Goal: Task Accomplishment & Management: Use online tool/utility

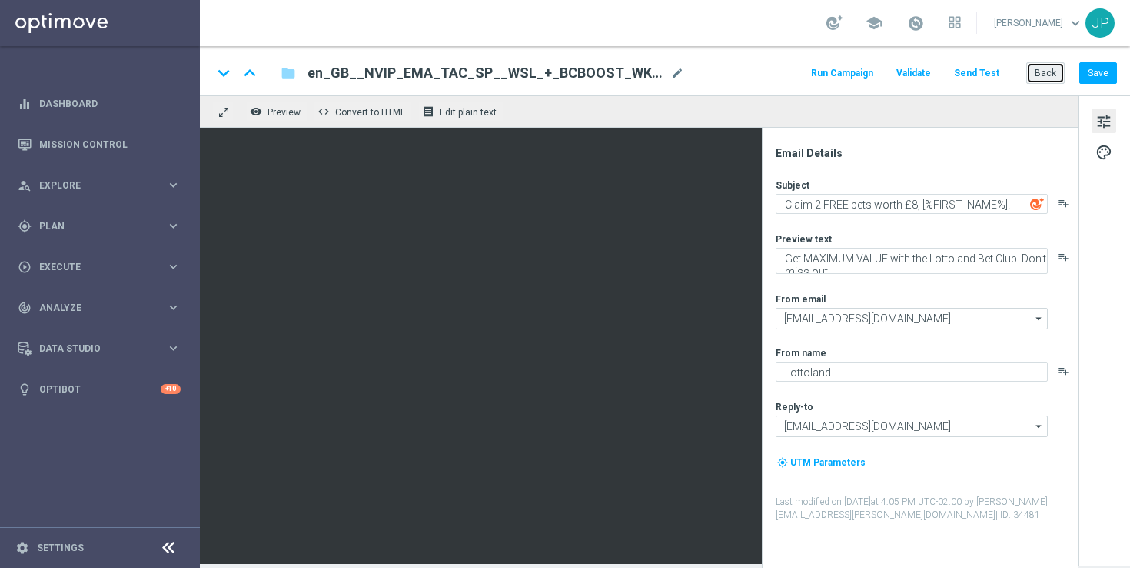
click at [1045, 76] on button "Back" at bounding box center [1046, 73] width 38 height 22
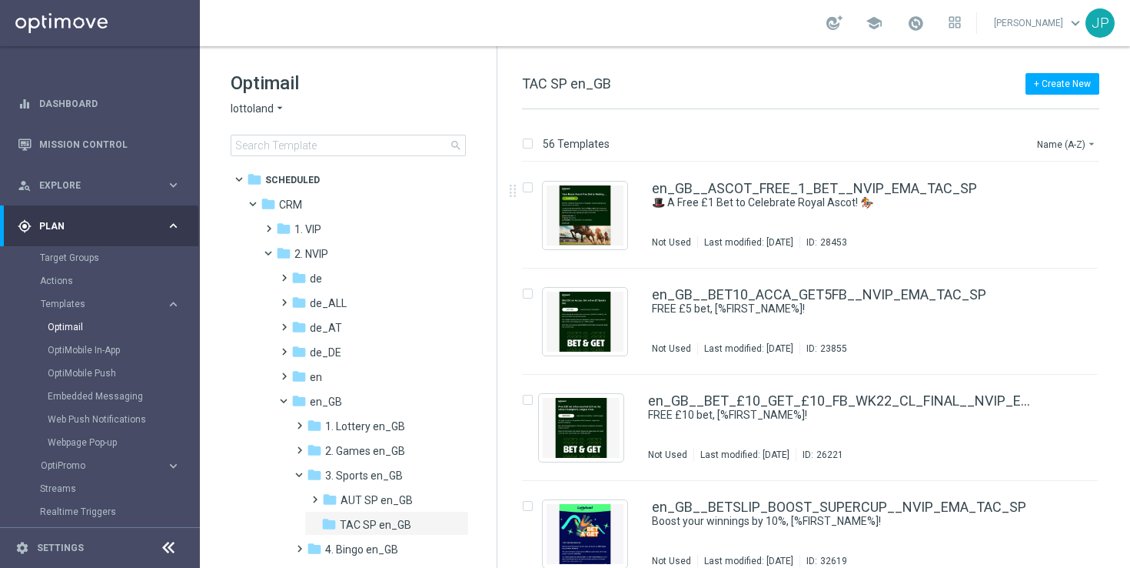
click at [1084, 127] on div "56 Templates Name (A-Z) arrow_drop_down Drag here to set row groups Drag here t…" at bounding box center [814, 338] width 633 height 458
click at [1075, 138] on button "Name (A-Z) arrow_drop_down" at bounding box center [1068, 144] width 64 height 18
click at [1031, 211] on span "Date Modified (Newest)" at bounding box center [1040, 212] width 103 height 11
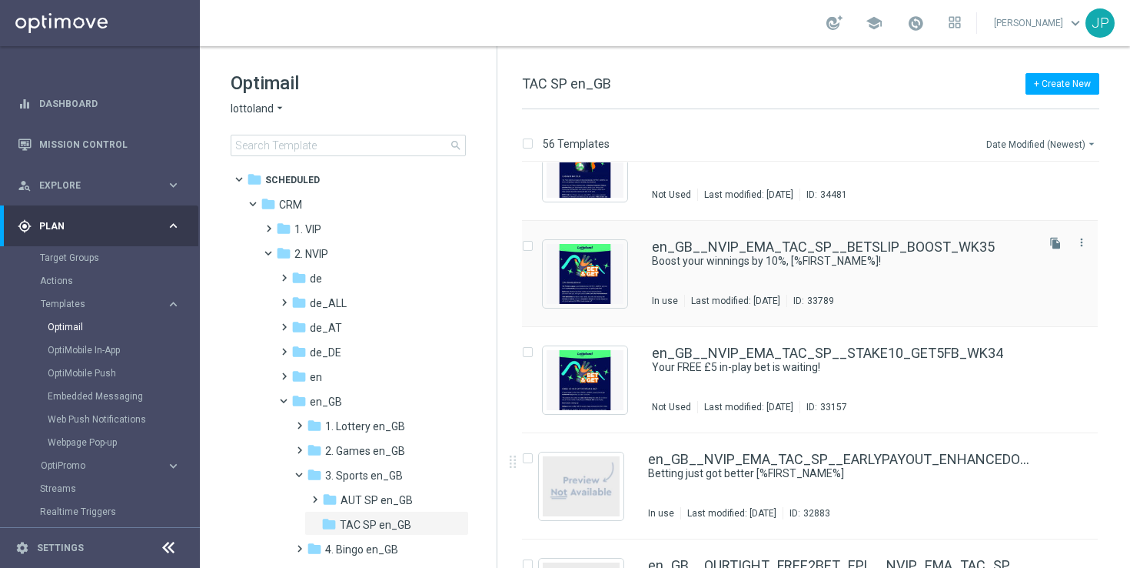
scroll to position [175, 0]
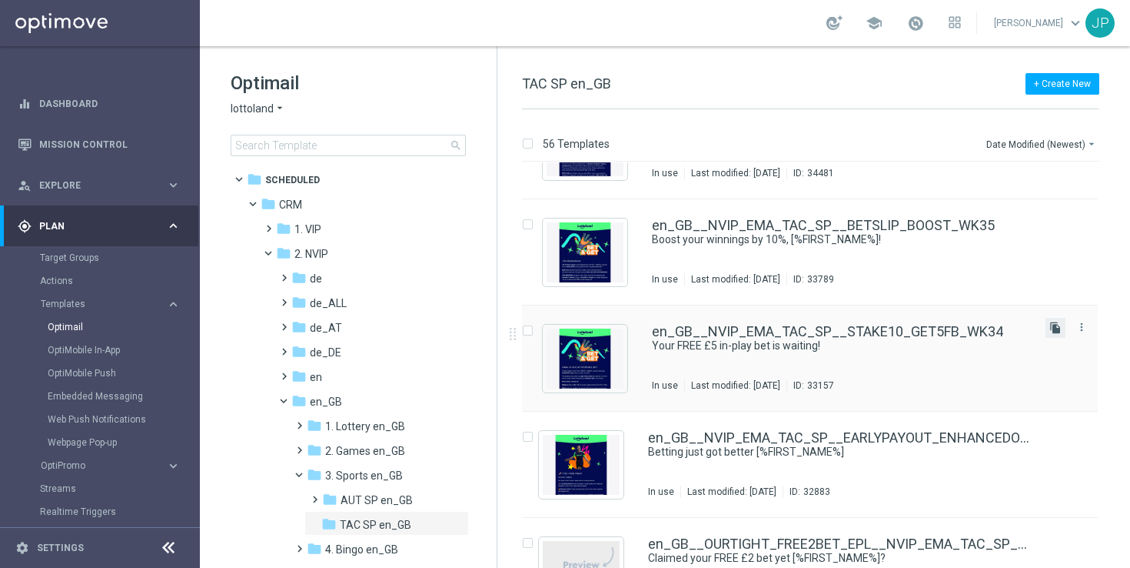
click at [1050, 325] on icon "file_copy" at bounding box center [1056, 327] width 12 height 12
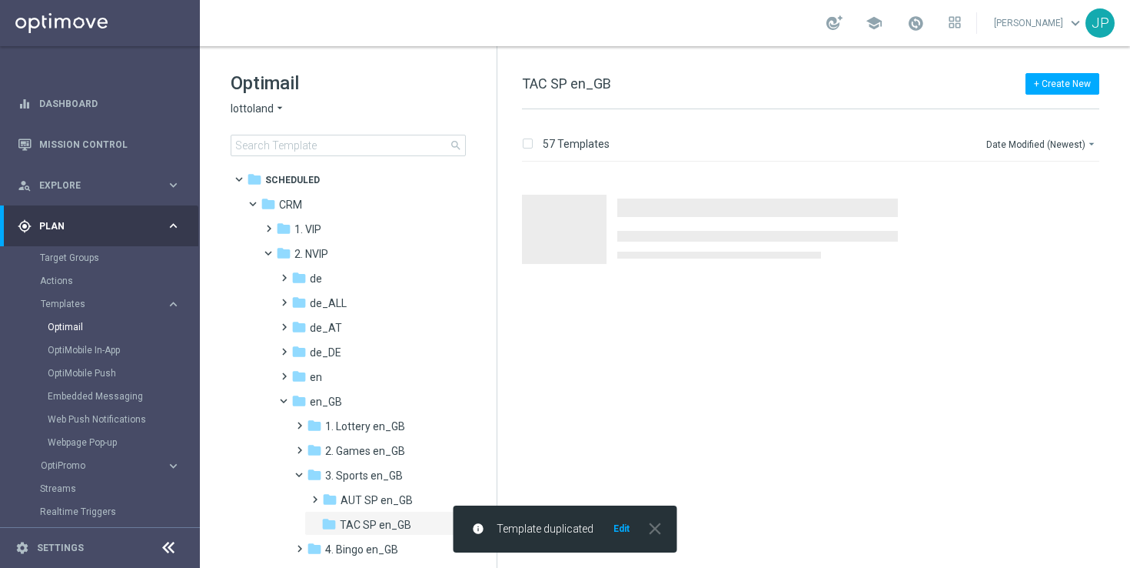
scroll to position [0, 0]
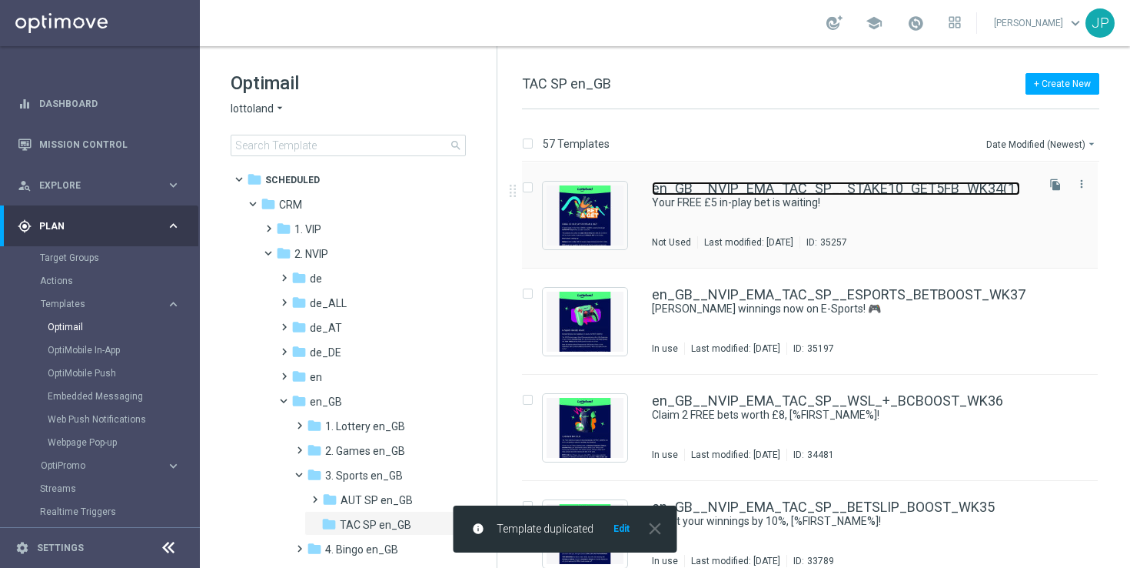
click at [901, 188] on link "en_GB__NVIP_EMA_TAC_SP__STAKE10_GET5FB_WK34(1)" at bounding box center [836, 188] width 368 height 14
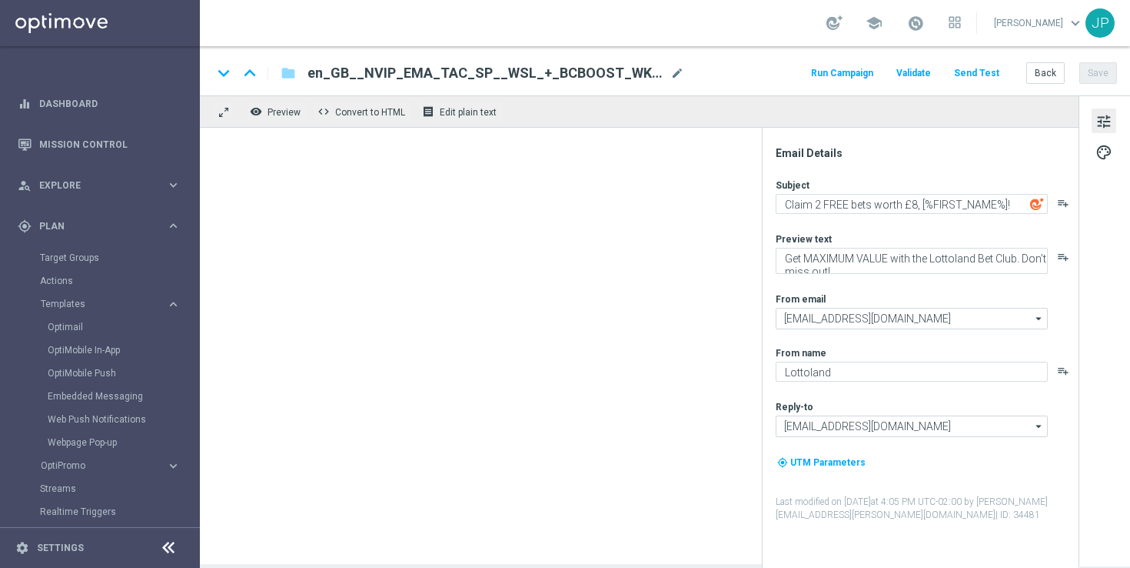
type input "en_GB__NVIP_EMA_TAC_SP__STAKE10_GET5FB_WK34(1)"
type textarea "Your FREE £5 in-play bet is waiting!"
type textarea "The Premier League is back! Stake just £10 on any pre-match market to claim you…"
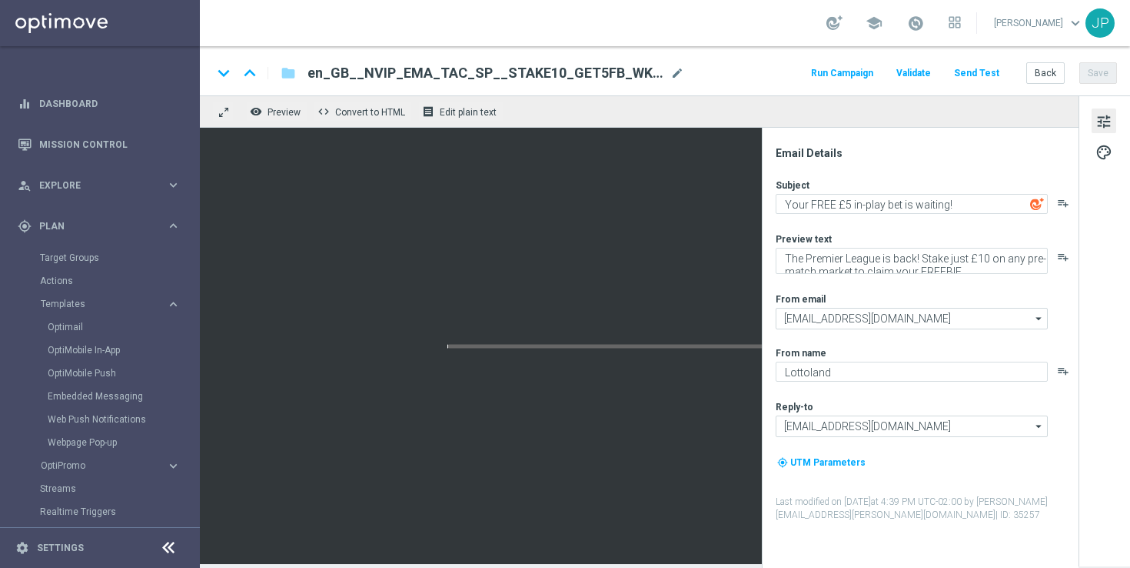
click at [648, 80] on span "en_GB__NVIP_EMA_TAC_SP__STAKE10_GET5FB_WK34(1)" at bounding box center [486, 73] width 357 height 18
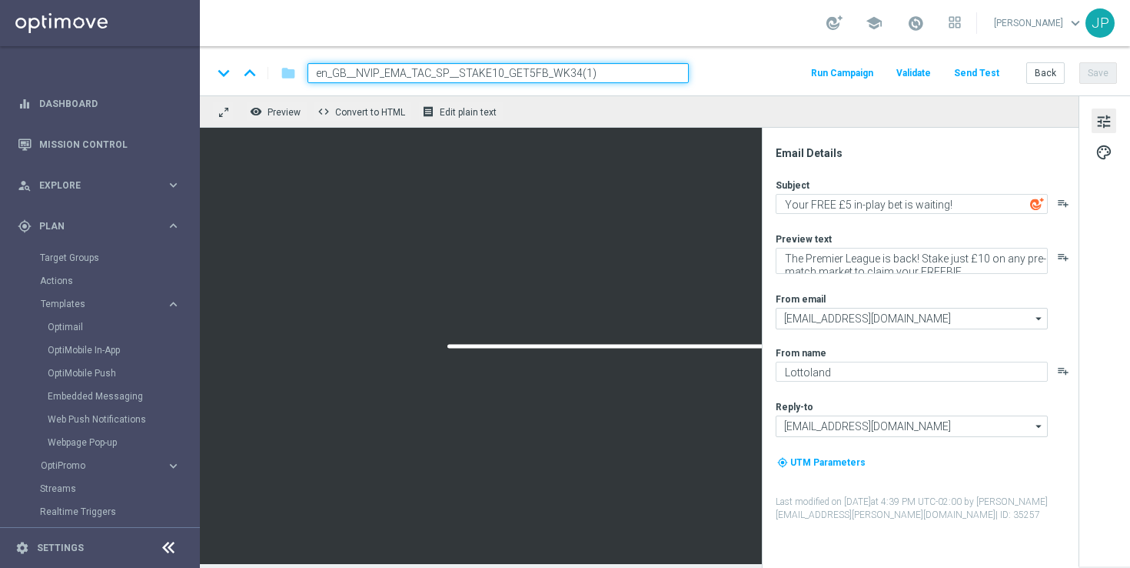
click at [671, 71] on input "en_GB__NVIP_EMA_TAC_SP__STAKE10_GET5FB_WK34(1)" at bounding box center [498, 73] width 381 height 20
paste input "BET 10_GET_5_WK37"
type input "en_GB__NVIP_EMA_TAC_SP__BET 10_GET_5_WK37"
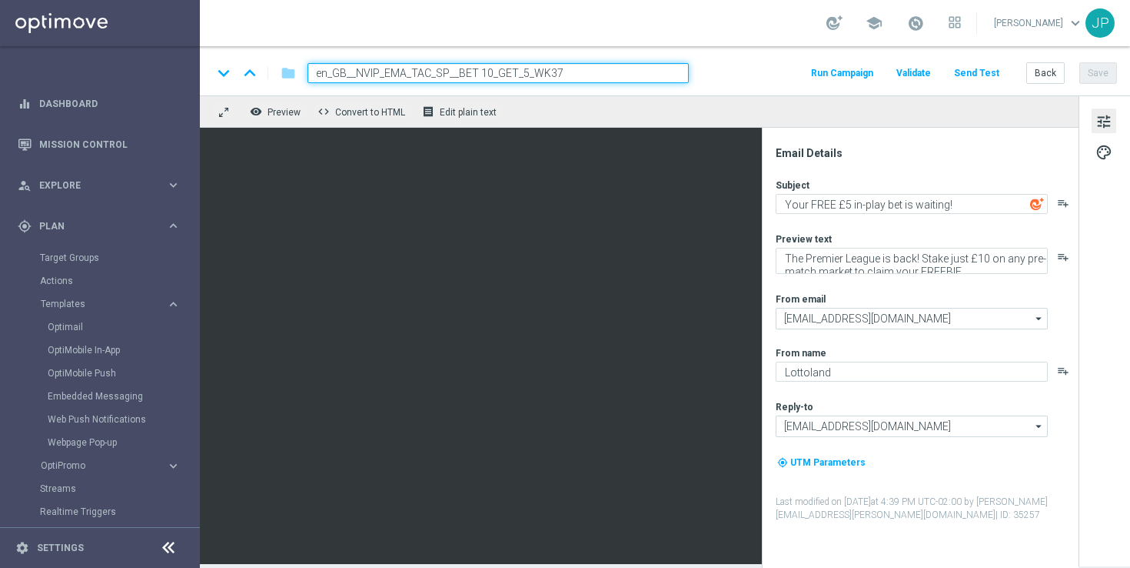
click at [733, 71] on div "keyboard_arrow_down keyboard_arrow_up folder en_GB__NVIP_EMA_TAC_SP__BET 10_GET…" at bounding box center [664, 73] width 905 height 20
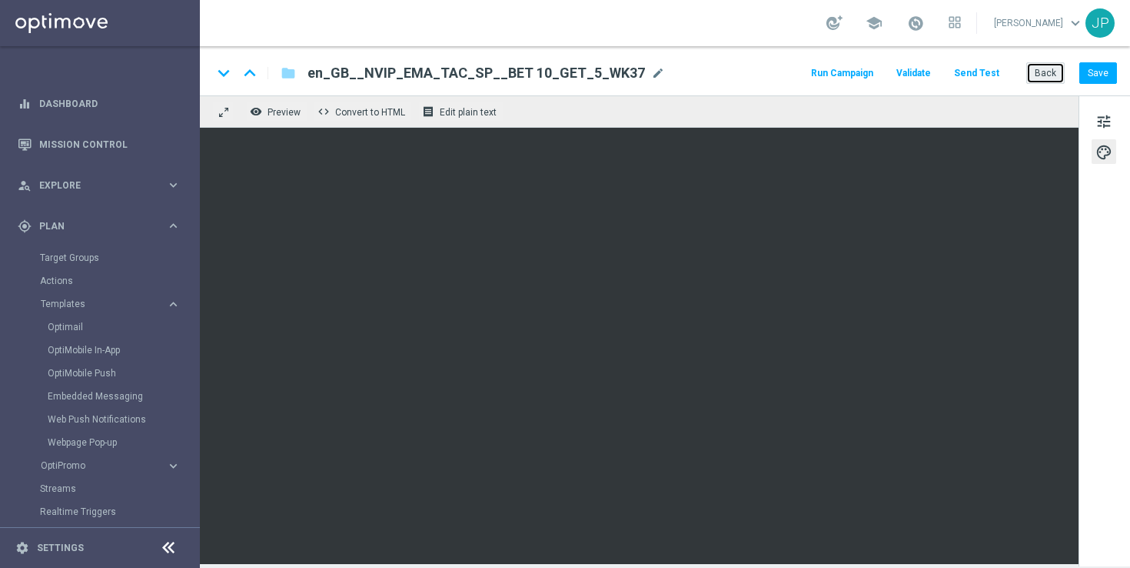
click at [1044, 66] on button "Back" at bounding box center [1046, 73] width 38 height 22
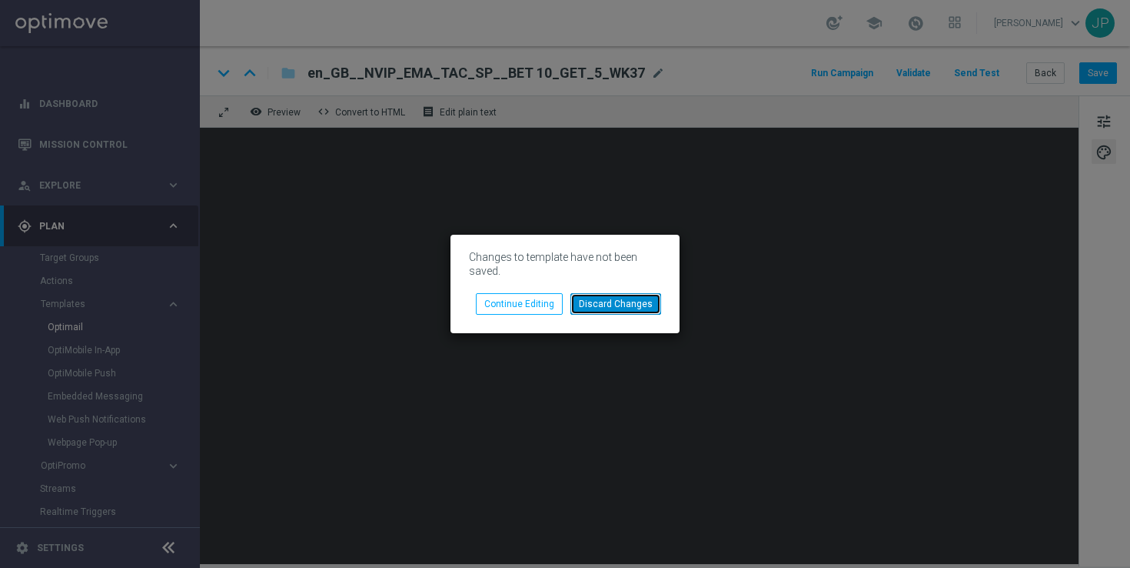
click at [601, 302] on button "Discard Changes" at bounding box center [616, 304] width 91 height 22
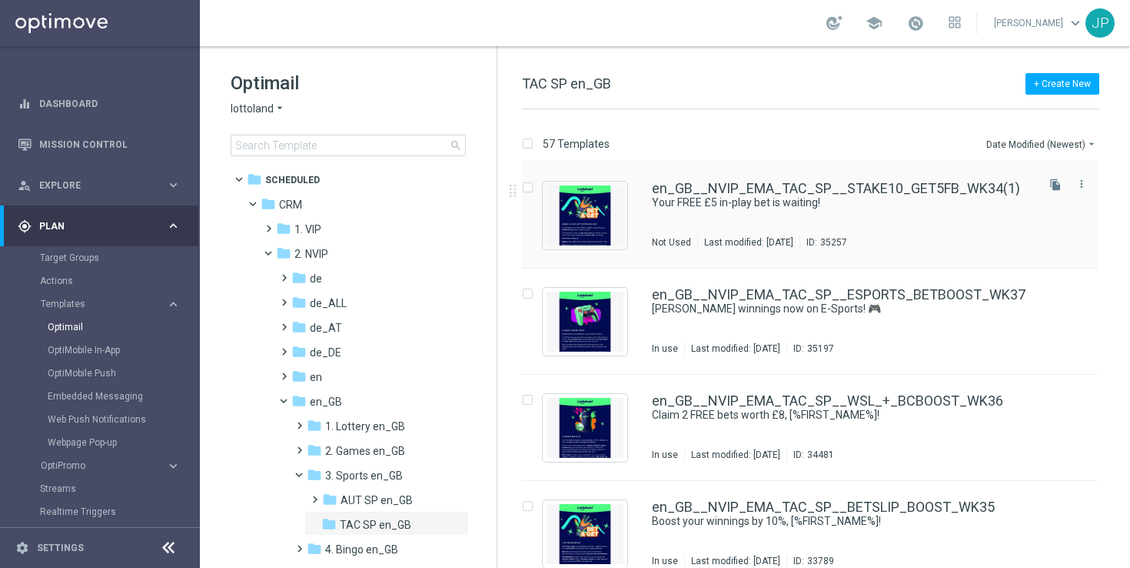
click at [887, 170] on div "en_GB__NVIP_EMA_TAC_SP__STAKE10_GET5FB_WK34(1) Your FREE £5 in-play bet is wait…" at bounding box center [810, 215] width 576 height 106
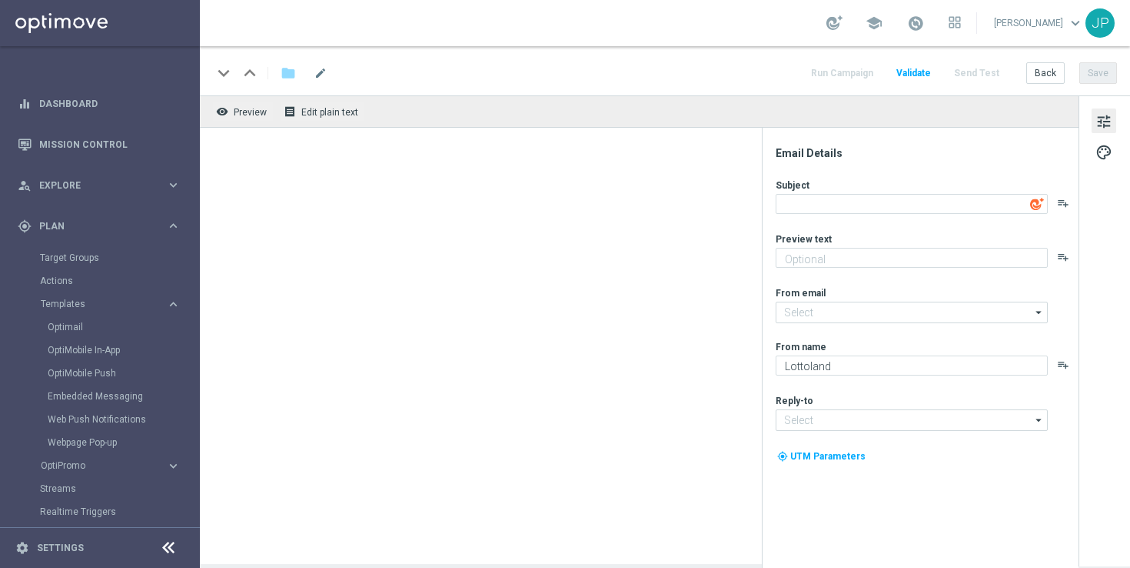
type input "[EMAIL_ADDRESS][DOMAIN_NAME]"
type input "en_GB__NVIP_EMA_TAC_SP__STAKE10_GET5FB_WK34(1)"
type textarea "Your FREE £5 in-play bet is waiting!"
type textarea "The Premier League is back! Stake just £10 on any pre-match market to claim you…"
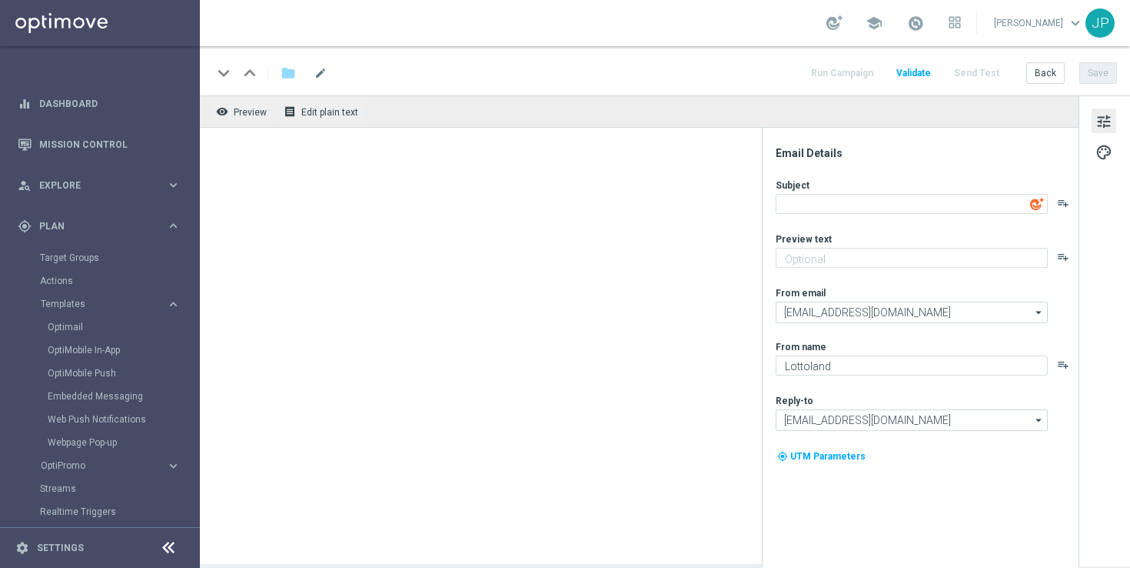
type input "[EMAIL_ADDRESS][DOMAIN_NAME]"
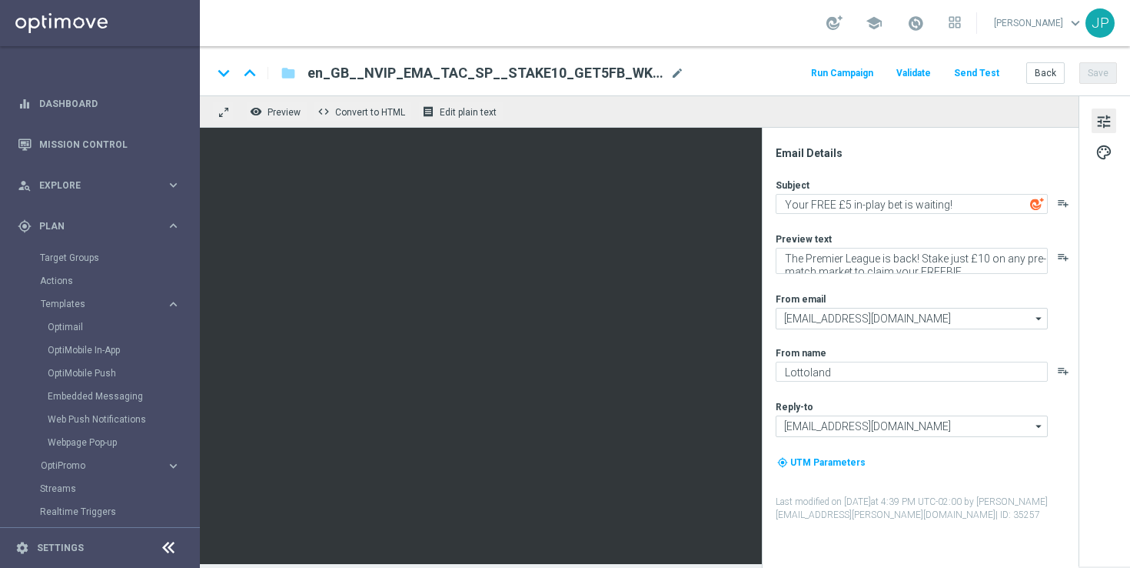
click at [537, 72] on span "en_GB__NVIP_EMA_TAC_SP__STAKE10_GET5FB_WK34(1)" at bounding box center [486, 73] width 357 height 18
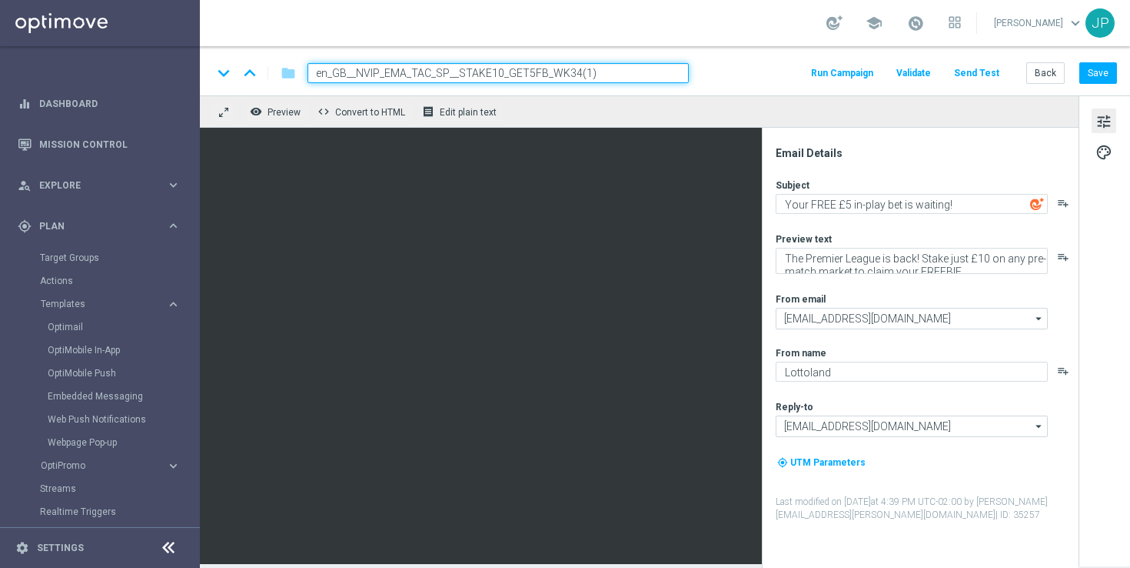
click at [573, 75] on input "en_GB__NVIP_EMA_TAC_SP__STAKE10_GET5FB_WK34(1)" at bounding box center [498, 73] width 381 height 20
paste input "BET 10_GET_5_WK37"
type input "en_GB__NVIP_EMA_TAC_SP__BET 10_GET_5_WK37"
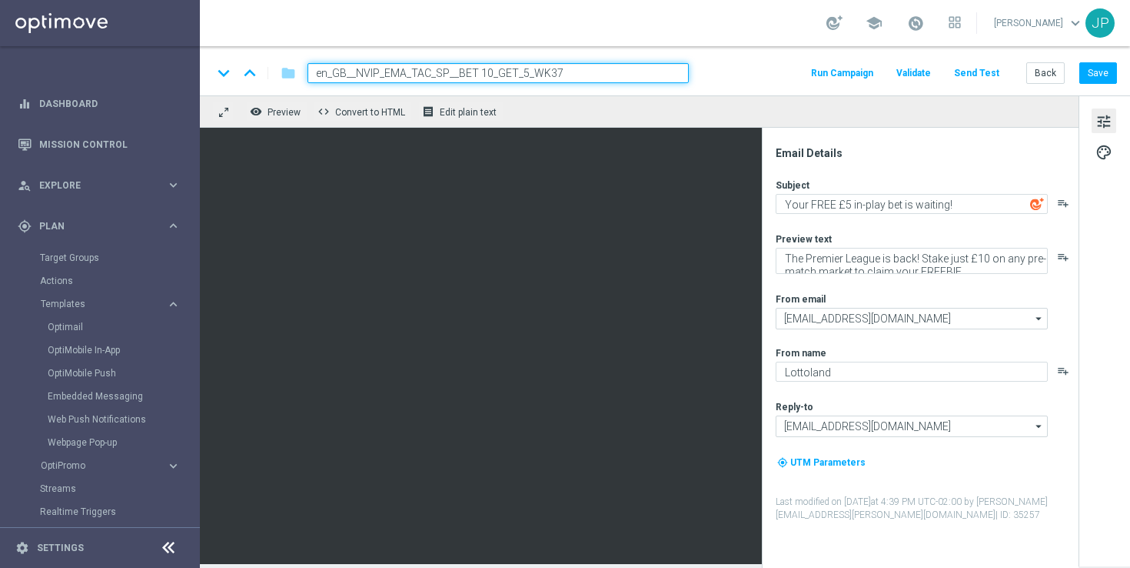
click at [761, 67] on div "keyboard_arrow_down keyboard_arrow_up folder en_GB__NVIP_EMA_TAC_SP__BET 10_GET…" at bounding box center [664, 73] width 905 height 20
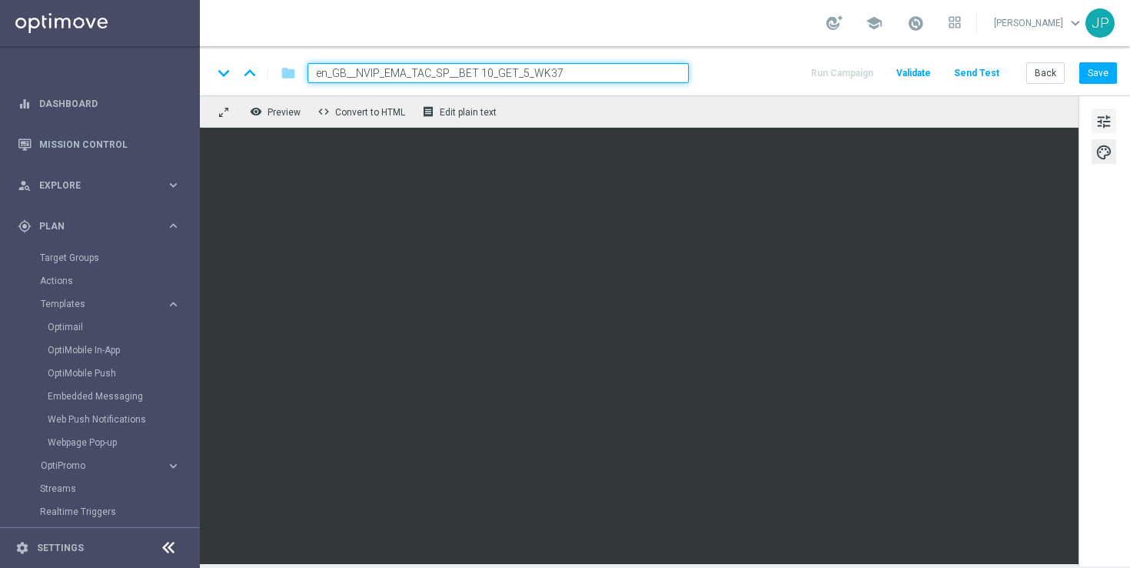
click at [1109, 119] on span "tune" at bounding box center [1104, 122] width 17 height 20
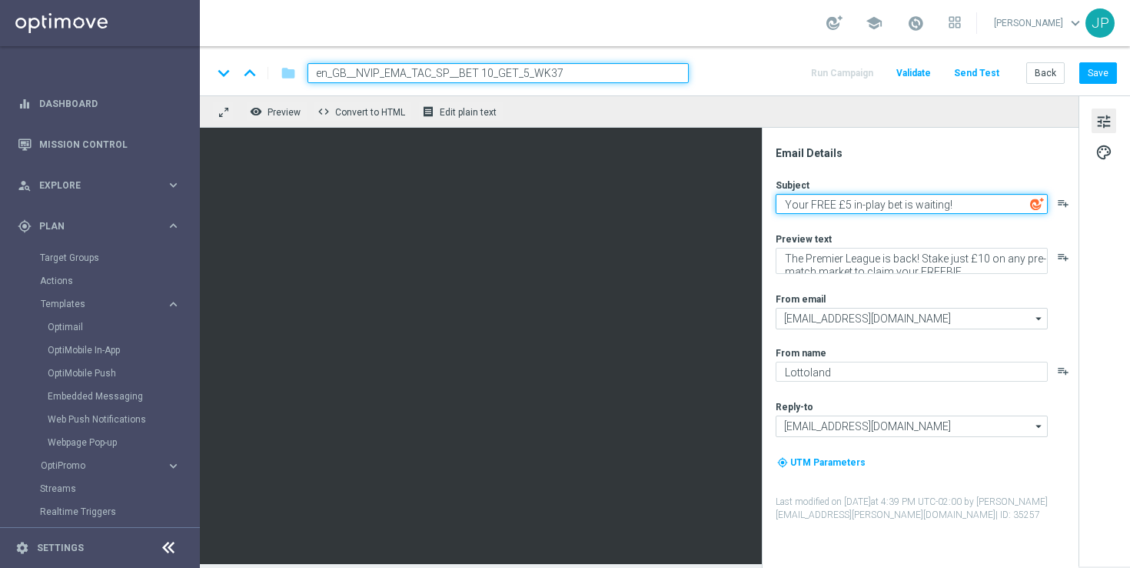
click at [857, 207] on textarea "Your FREE £5 in-play bet is waiting!" at bounding box center [912, 204] width 272 height 20
paste textarea "sports"
type textarea "Your FREE £5 sports bet is waiting!"
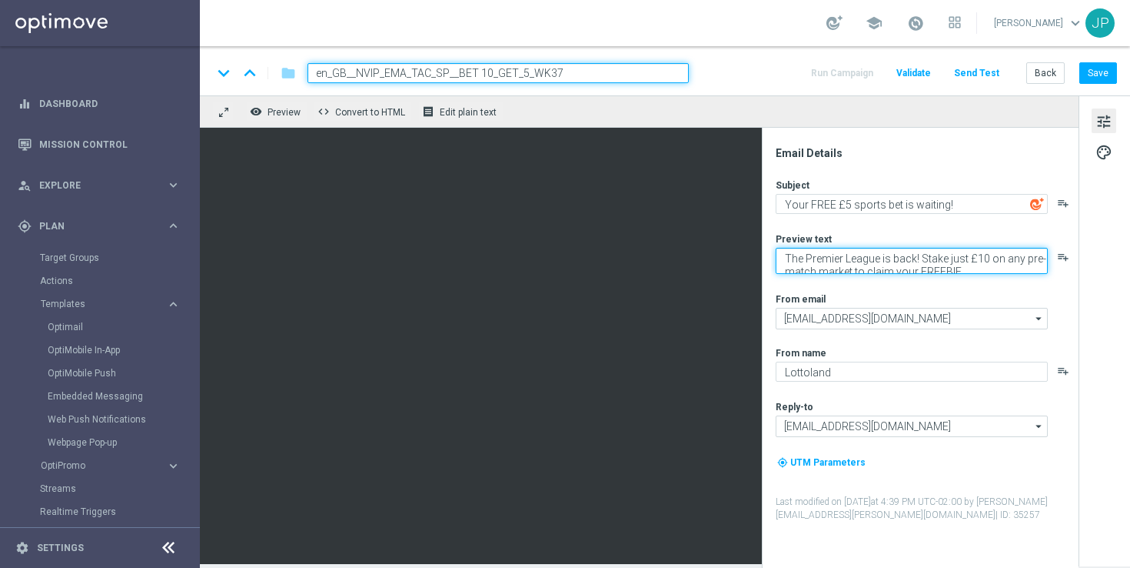
click at [934, 261] on textarea "The Premier League is back! Stake just £10 on any pre-match market to claim you…" at bounding box center [912, 261] width 272 height 26
paste textarea "Stake just £10 on any Premier League acca to claim your FREEBIE."
type textarea "Stake just £10 on any Premier League acca to claim your FREEBIE."
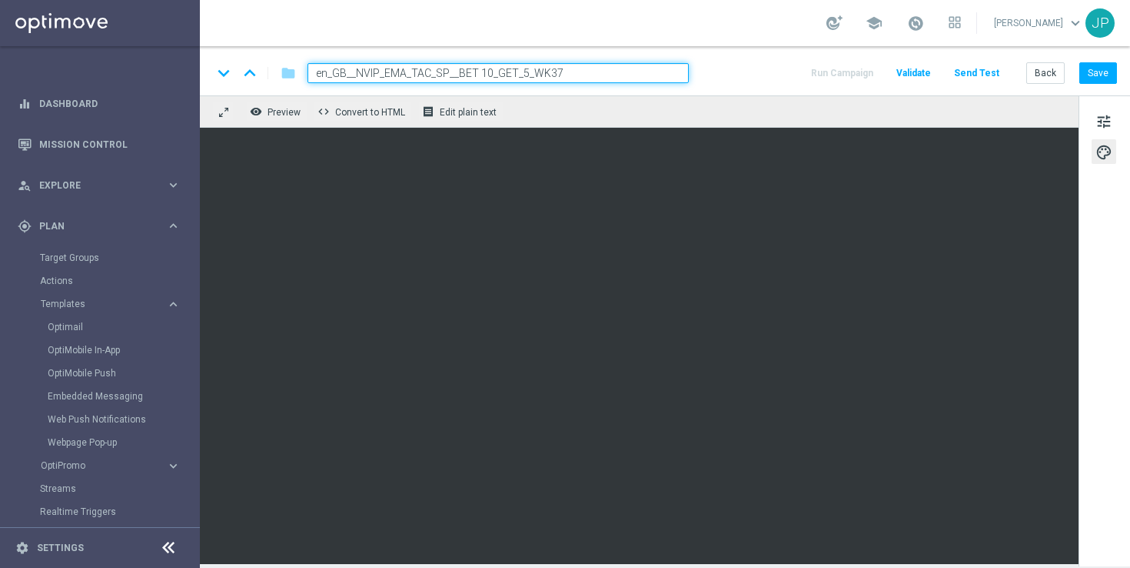
click at [1087, 401] on div "tune palette" at bounding box center [1105, 330] width 52 height 471
click at [1094, 78] on button "Save" at bounding box center [1099, 73] width 38 height 22
click at [1105, 118] on span "tune" at bounding box center [1104, 122] width 17 height 20
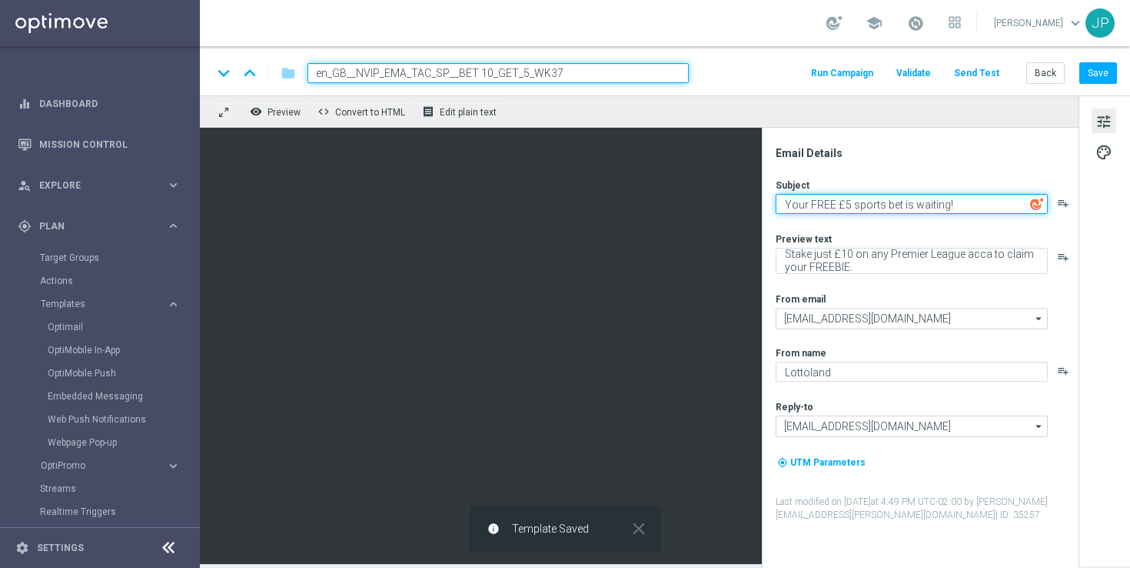
click at [961, 204] on textarea "Your FREE £5 sports bet is waiting!" at bounding box center [912, 204] width 272 height 20
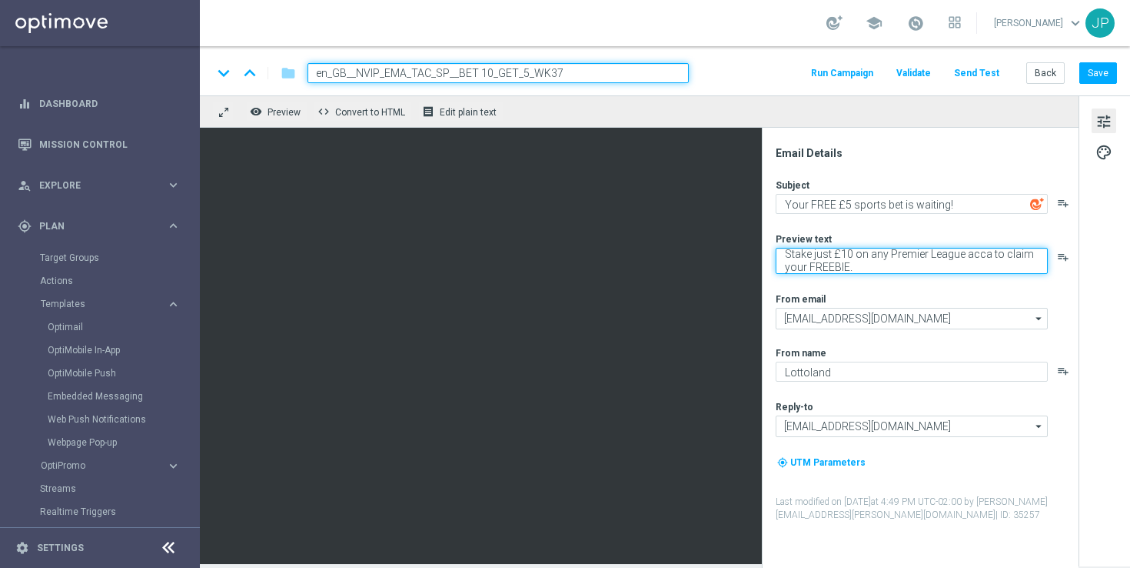
click at [844, 258] on textarea "Stake just £10 on any Premier League acca to claim your FREEBIE." at bounding box center [912, 261] width 272 height 26
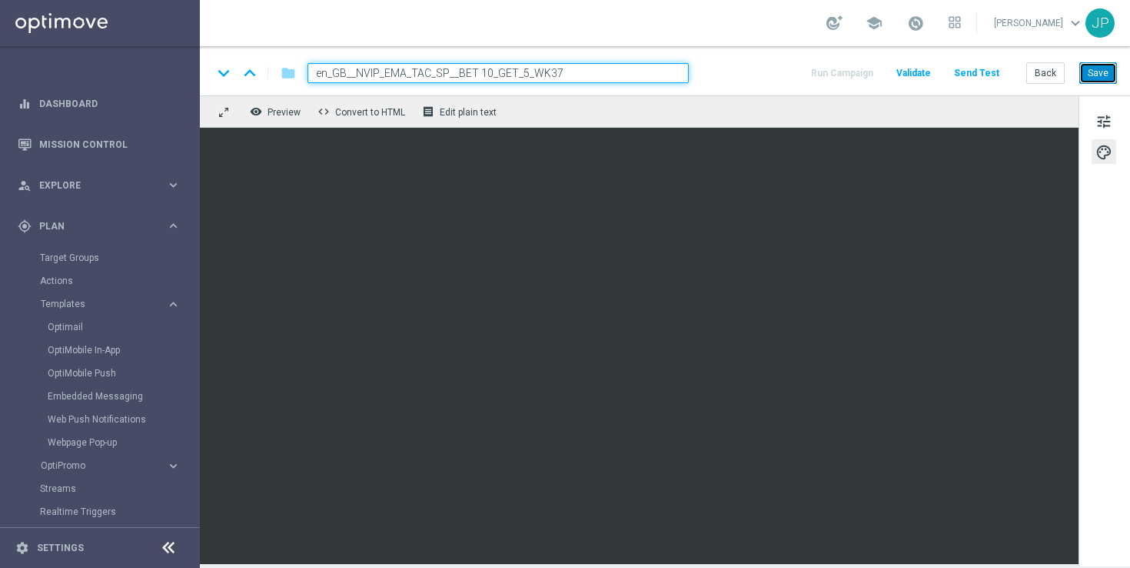
click at [1104, 74] on button "Save" at bounding box center [1099, 73] width 38 height 22
click at [1107, 71] on button "Save" at bounding box center [1099, 73] width 38 height 22
click at [782, 22] on div "school [PERSON_NAME] keyboard_arrow_down JP" at bounding box center [665, 23] width 930 height 46
click at [1110, 69] on button "Save" at bounding box center [1099, 73] width 38 height 22
click at [1090, 73] on button "Save" at bounding box center [1099, 73] width 38 height 22
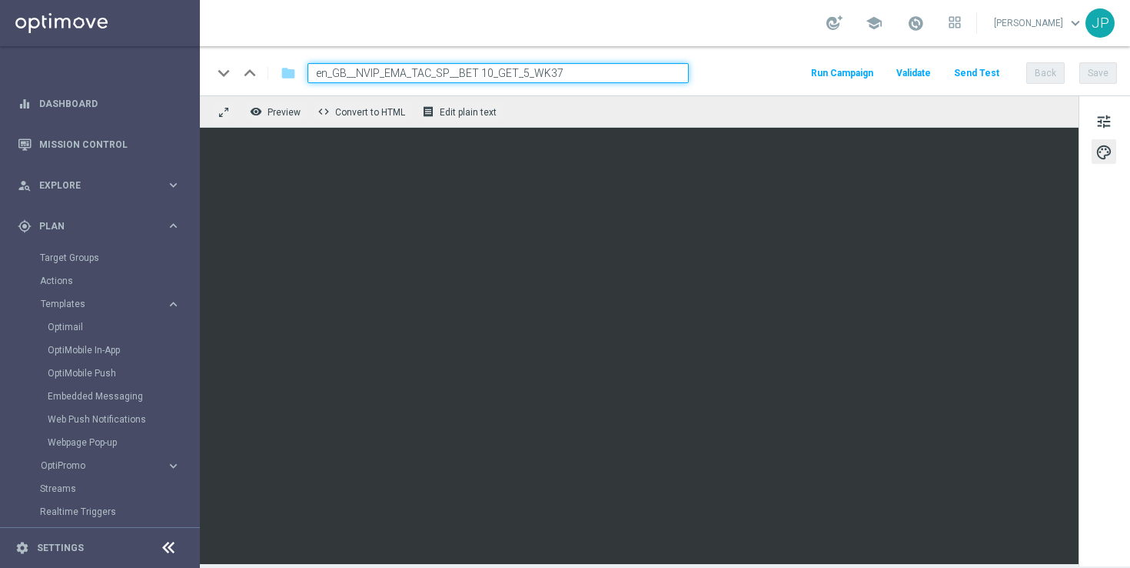
click at [980, 72] on button "Send Test" at bounding box center [977, 73] width 50 height 21
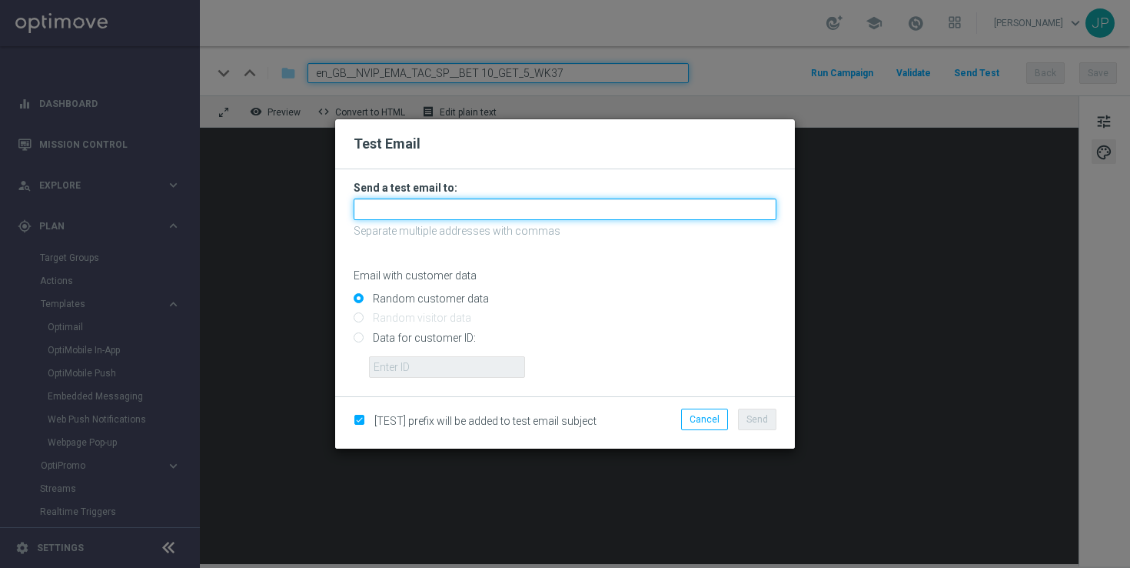
click at [461, 209] on input "text" at bounding box center [565, 209] width 423 height 22
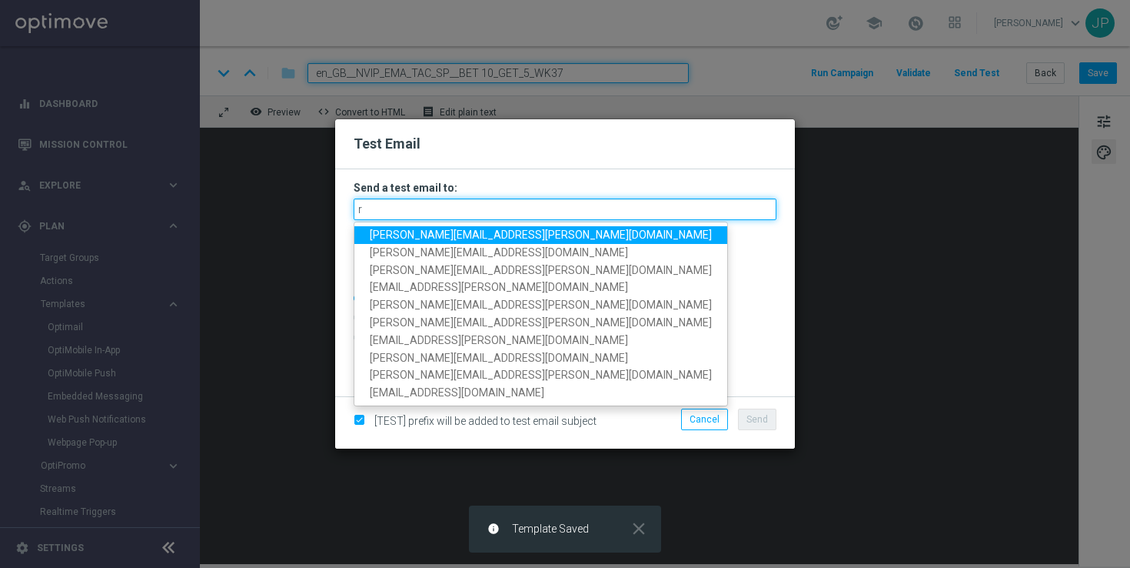
type input "ri"
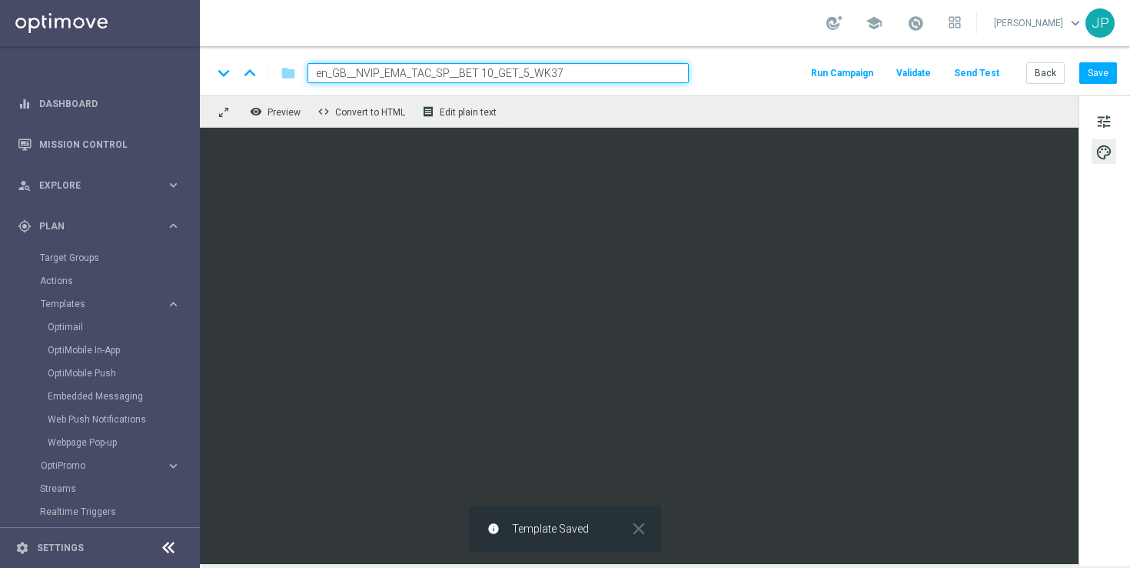
click at [983, 75] on button "Send Test" at bounding box center [977, 73] width 50 height 21
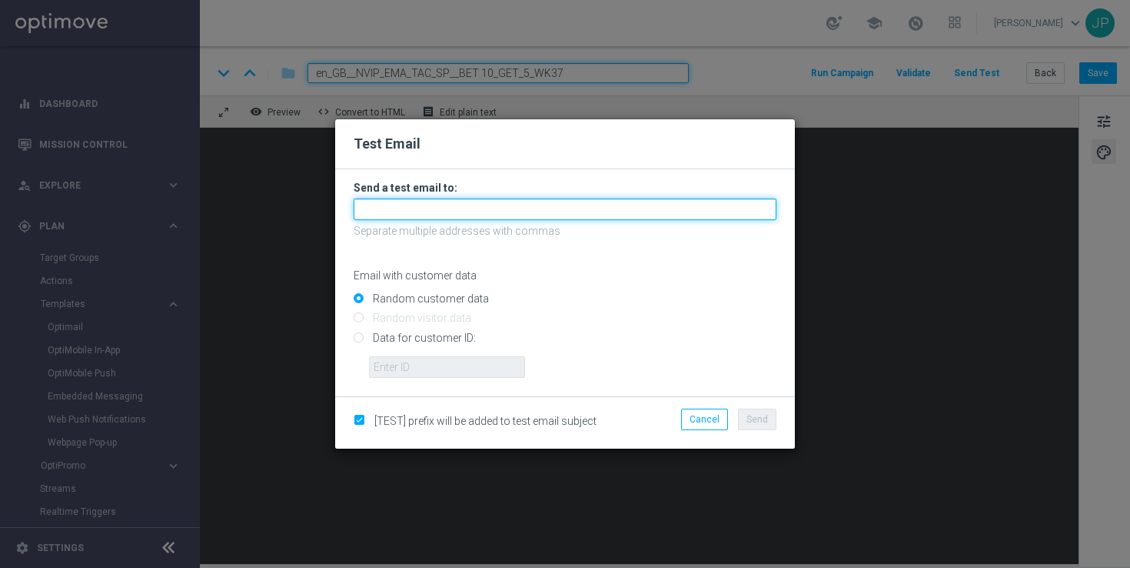
click at [561, 215] on input "text" at bounding box center [565, 209] width 423 height 22
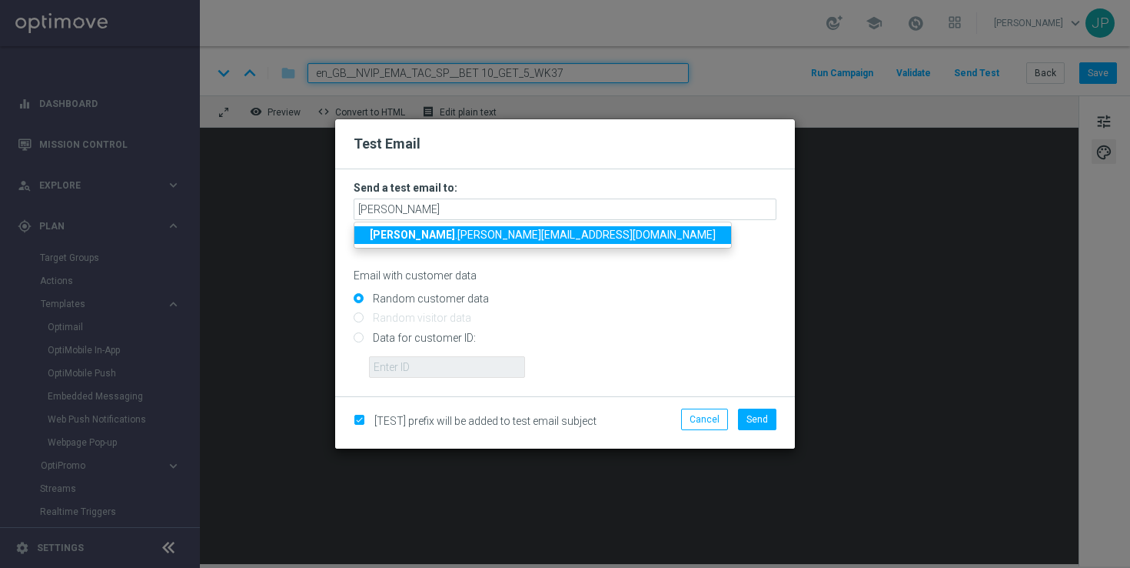
click at [401, 236] on span "[PERSON_NAME] .[PERSON_NAME][EMAIL_ADDRESS][DOMAIN_NAME]" at bounding box center [543, 234] width 346 height 12
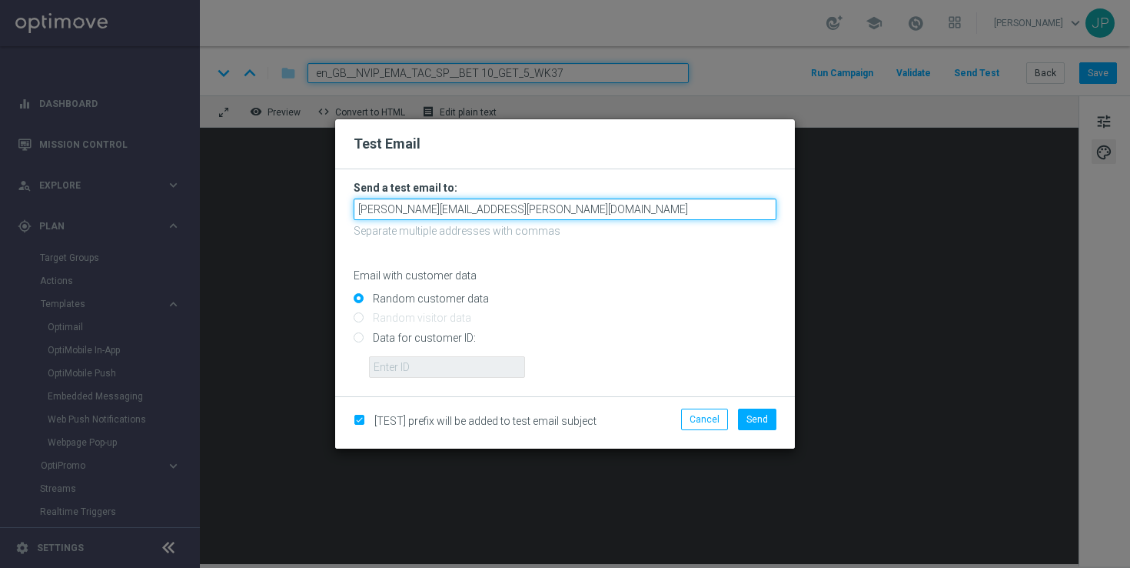
click at [544, 215] on input "[PERSON_NAME][EMAIL_ADDRESS][PERSON_NAME][DOMAIN_NAME]" at bounding box center [565, 209] width 423 height 22
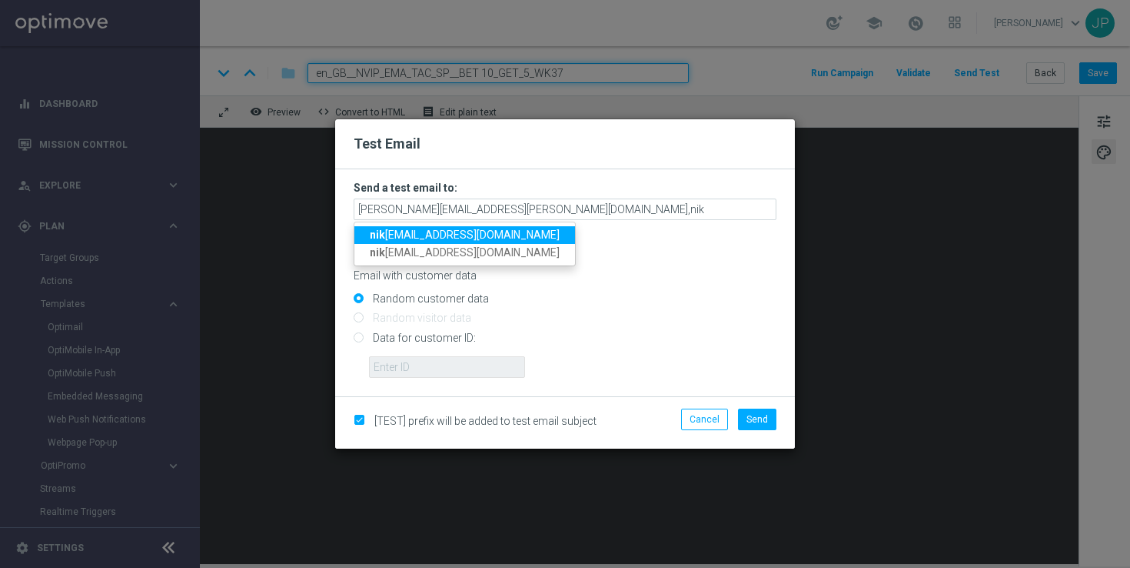
click at [454, 233] on span "[PERSON_NAME] [PERSON_NAME][EMAIL_ADDRESS][DOMAIN_NAME]" at bounding box center [465, 234] width 190 height 12
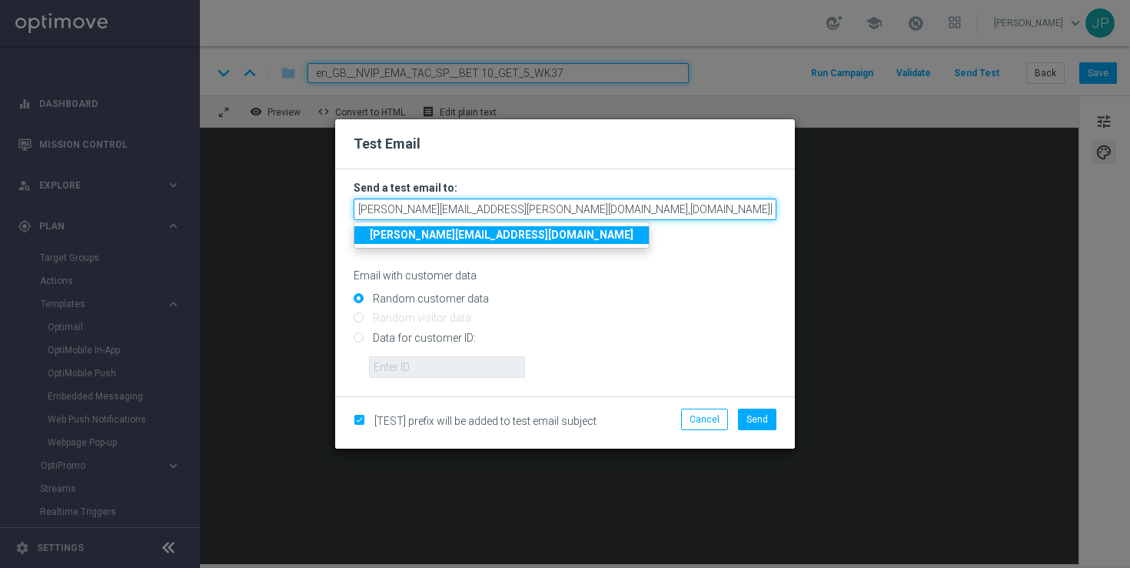
click at [657, 211] on input "[PERSON_NAME][EMAIL_ADDRESS][PERSON_NAME][DOMAIN_NAME],[DOMAIN_NAME][EMAIL_ADDR…" at bounding box center [565, 209] width 423 height 22
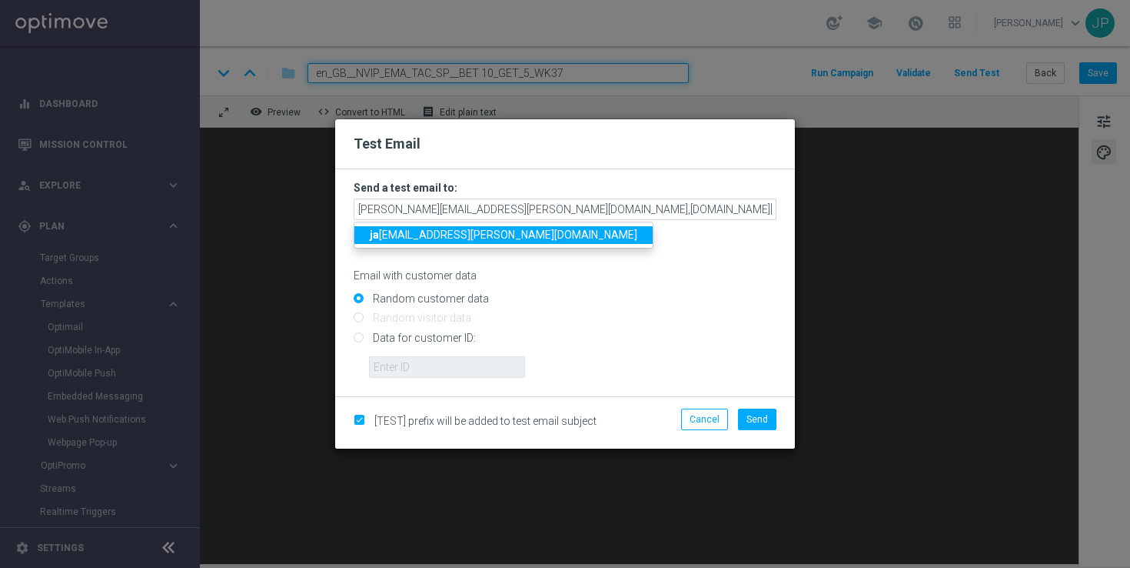
click at [454, 236] on span "ja [EMAIL_ADDRESS][PERSON_NAME][DOMAIN_NAME]" at bounding box center [504, 234] width 268 height 12
type input "[PERSON_NAME][EMAIL_ADDRESS][PERSON_NAME][DOMAIN_NAME],[DOMAIN_NAME][EMAIL_ADDR…"
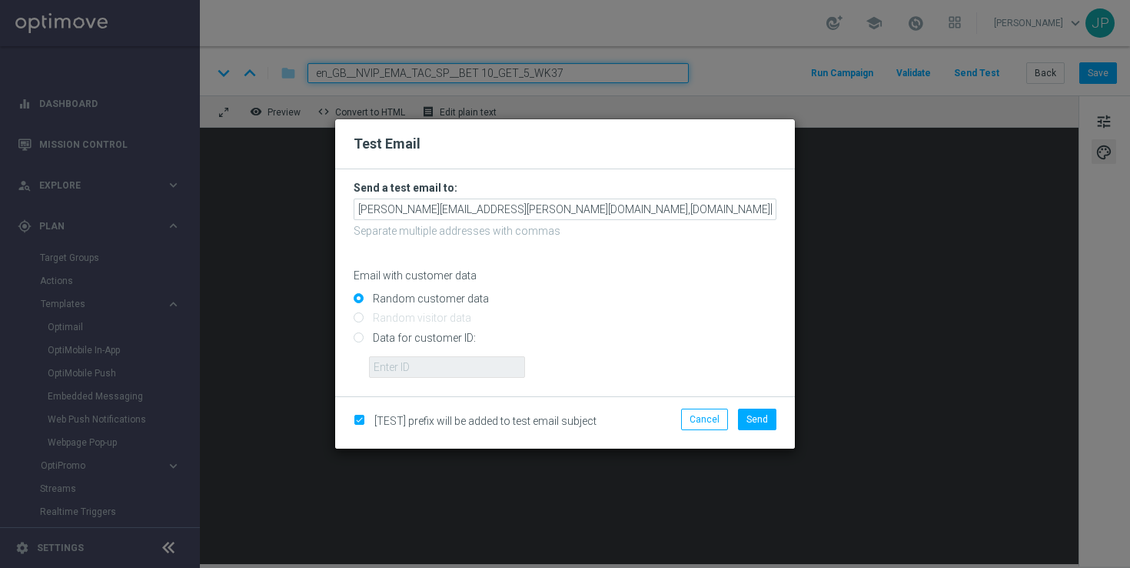
click at [398, 335] on input "Data for customer ID:" at bounding box center [565, 344] width 423 height 22
radio input "true"
click at [447, 372] on input "text" at bounding box center [447, 367] width 156 height 22
paste input "223901476"
type input "223901476"
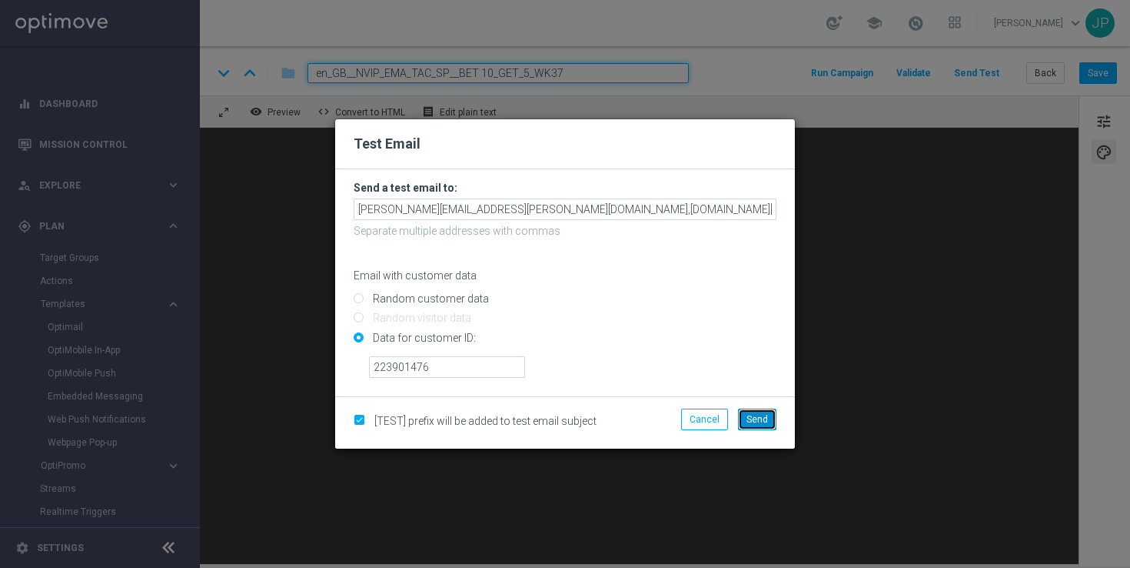
click at [764, 414] on span "Send" at bounding box center [758, 419] width 22 height 11
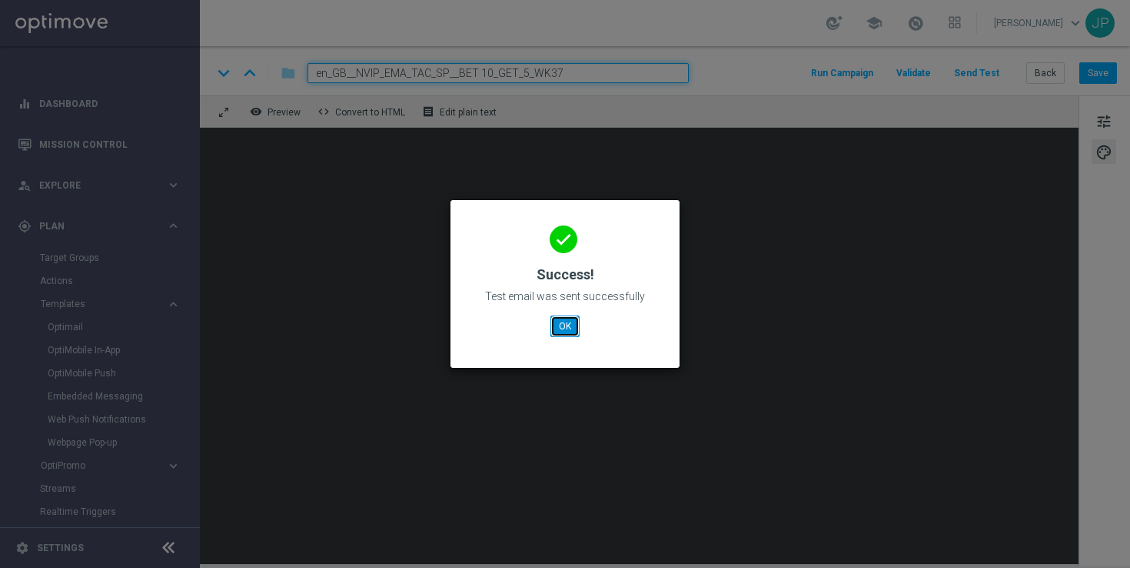
click at [568, 317] on button "OK" at bounding box center [565, 326] width 29 height 22
